Goal: Find specific page/section: Find specific page/section

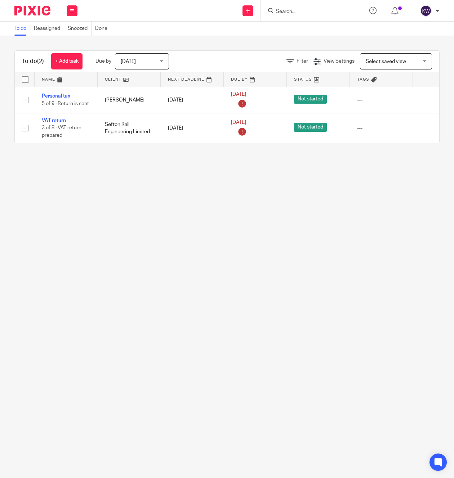
click at [298, 14] on input "Search" at bounding box center [307, 12] width 65 height 6
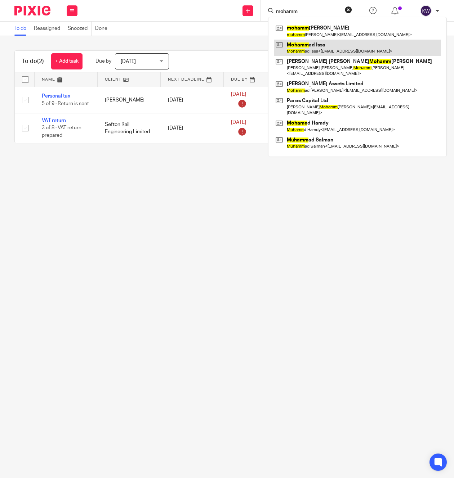
type input "mohamm"
click at [307, 52] on link at bounding box center [357, 48] width 167 height 17
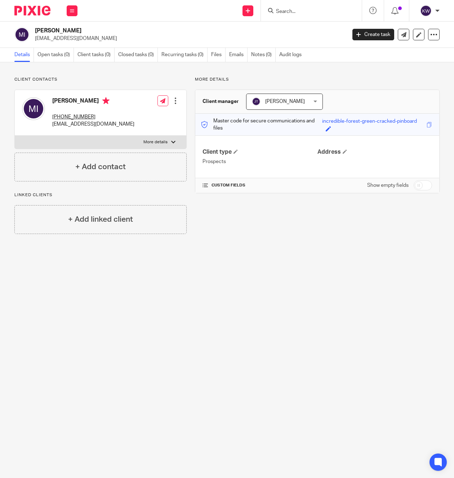
click at [308, 10] on input "Search" at bounding box center [307, 12] width 65 height 6
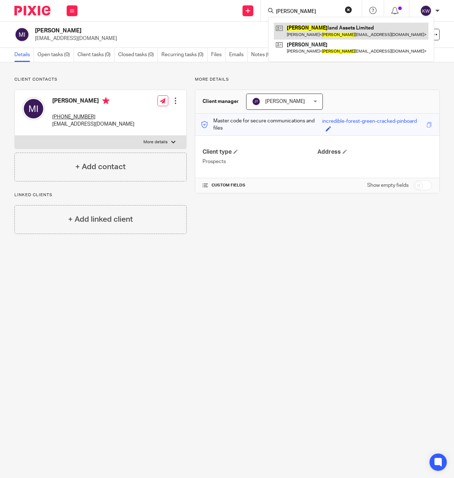
type input "[PERSON_NAME]"
click at [307, 31] on link at bounding box center [351, 31] width 155 height 17
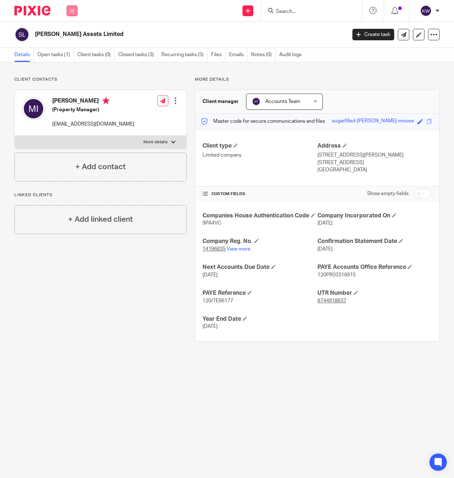
click at [77, 10] on button at bounding box center [72, 10] width 11 height 11
click at [71, 66] on link "Team" at bounding box center [68, 65] width 12 height 5
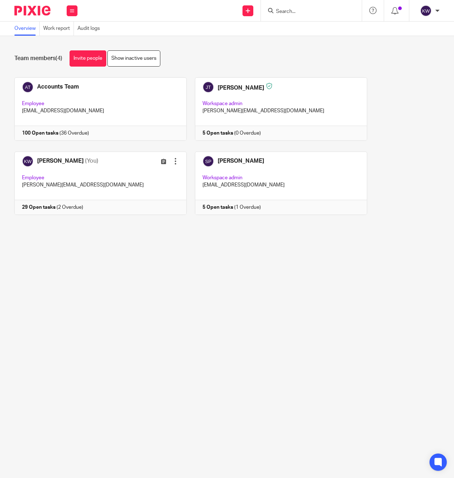
click at [297, 14] on input "Search" at bounding box center [307, 12] width 65 height 6
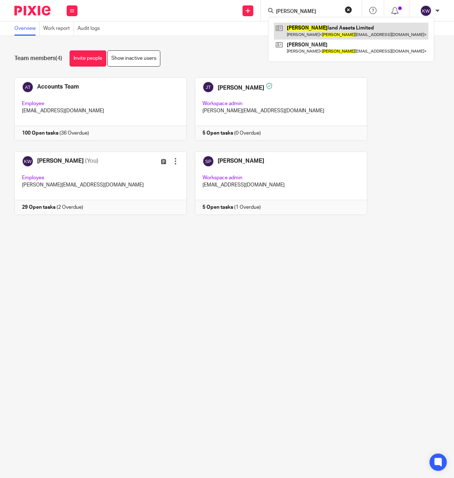
type input "suther"
click at [297, 29] on link at bounding box center [351, 31] width 155 height 17
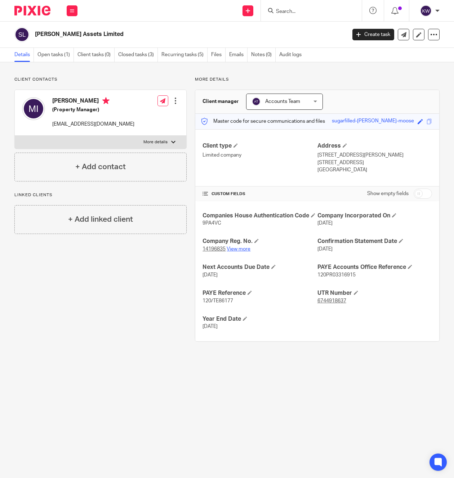
click at [238, 252] on link "View more" at bounding box center [239, 249] width 24 height 5
click at [282, 11] on input "Search" at bounding box center [307, 12] width 65 height 6
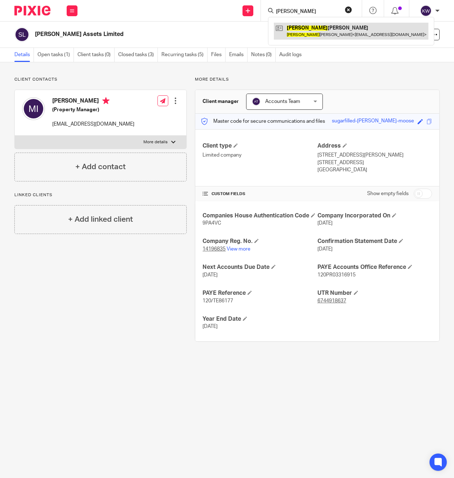
type input "[PERSON_NAME]"
click at [293, 28] on link at bounding box center [351, 31] width 155 height 17
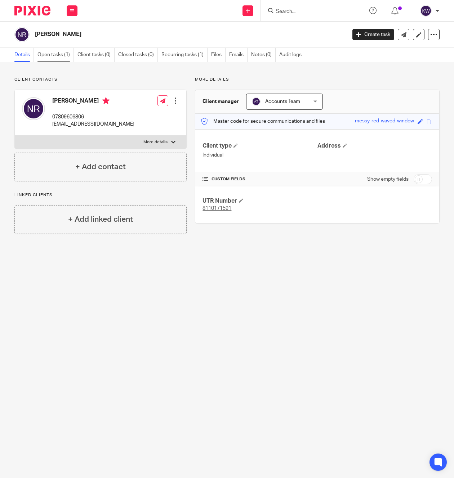
click at [66, 58] on link "Open tasks (1)" at bounding box center [55, 55] width 36 height 14
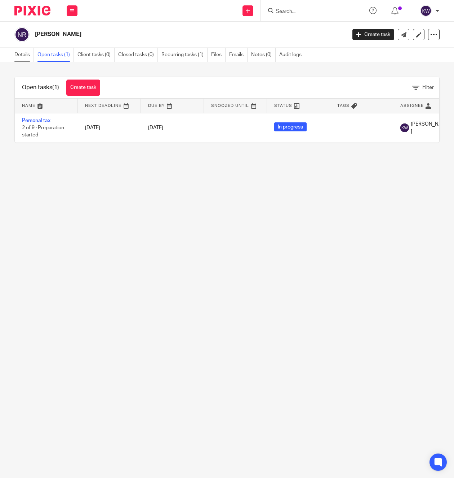
click at [21, 53] on link "Details" at bounding box center [23, 55] width 19 height 14
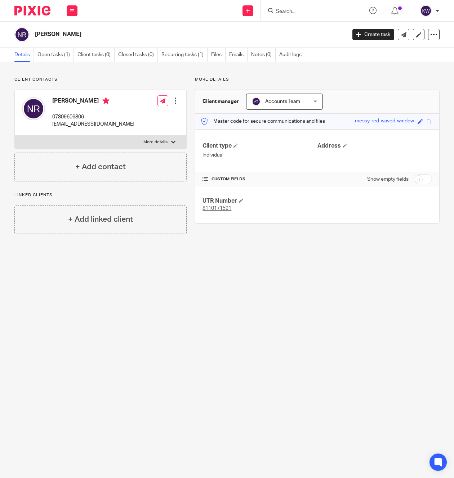
click at [299, 12] on input "Search" at bounding box center [307, 12] width 65 height 6
type input "[PERSON_NAME]"
click at [297, 10] on input "[PERSON_NAME]" at bounding box center [307, 12] width 65 height 6
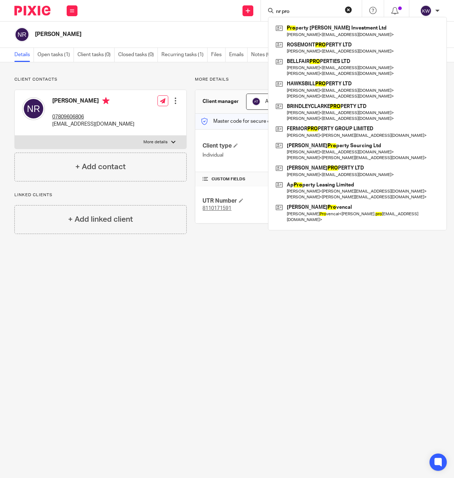
click at [290, 13] on input "nr pro" at bounding box center [307, 12] width 65 height 6
type input "nr pro"
